Goal: Task Accomplishment & Management: Use online tool/utility

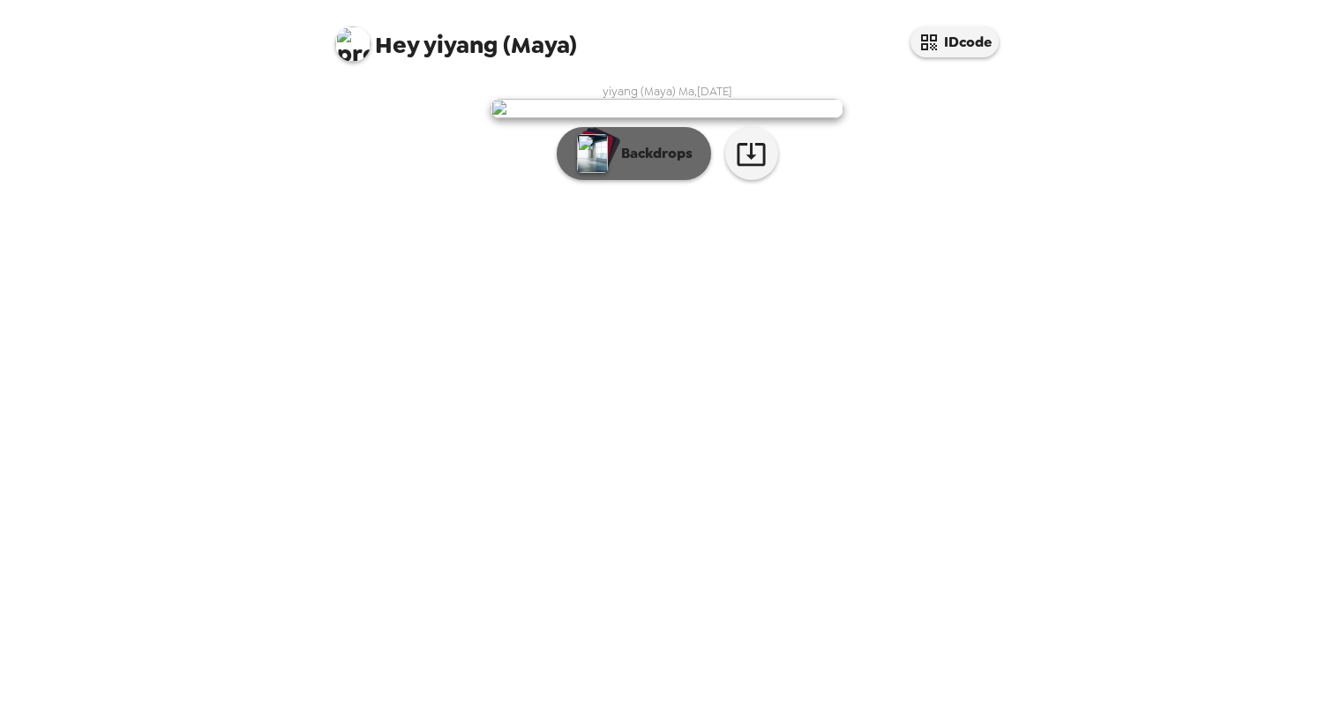
click at [670, 164] on p "Backdrops" at bounding box center [652, 153] width 80 height 21
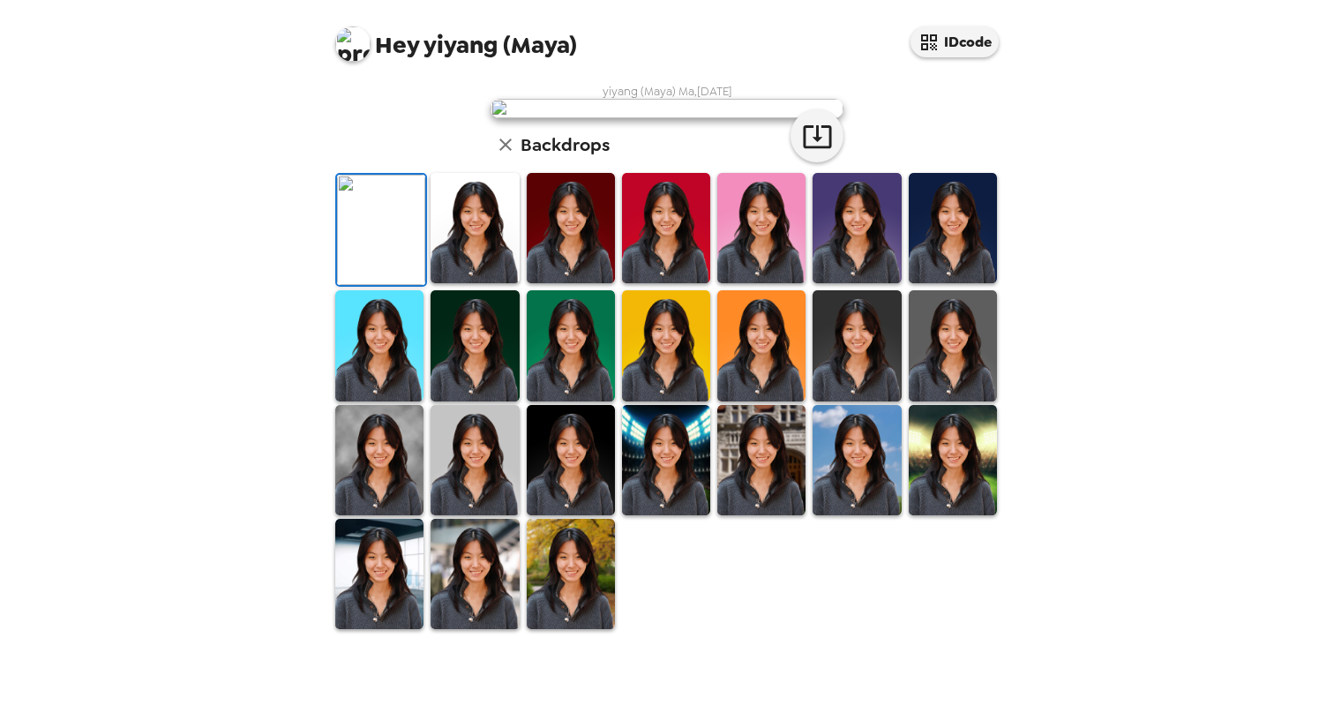
scroll to position [192, 0]
click at [491, 283] on img at bounding box center [475, 228] width 88 height 110
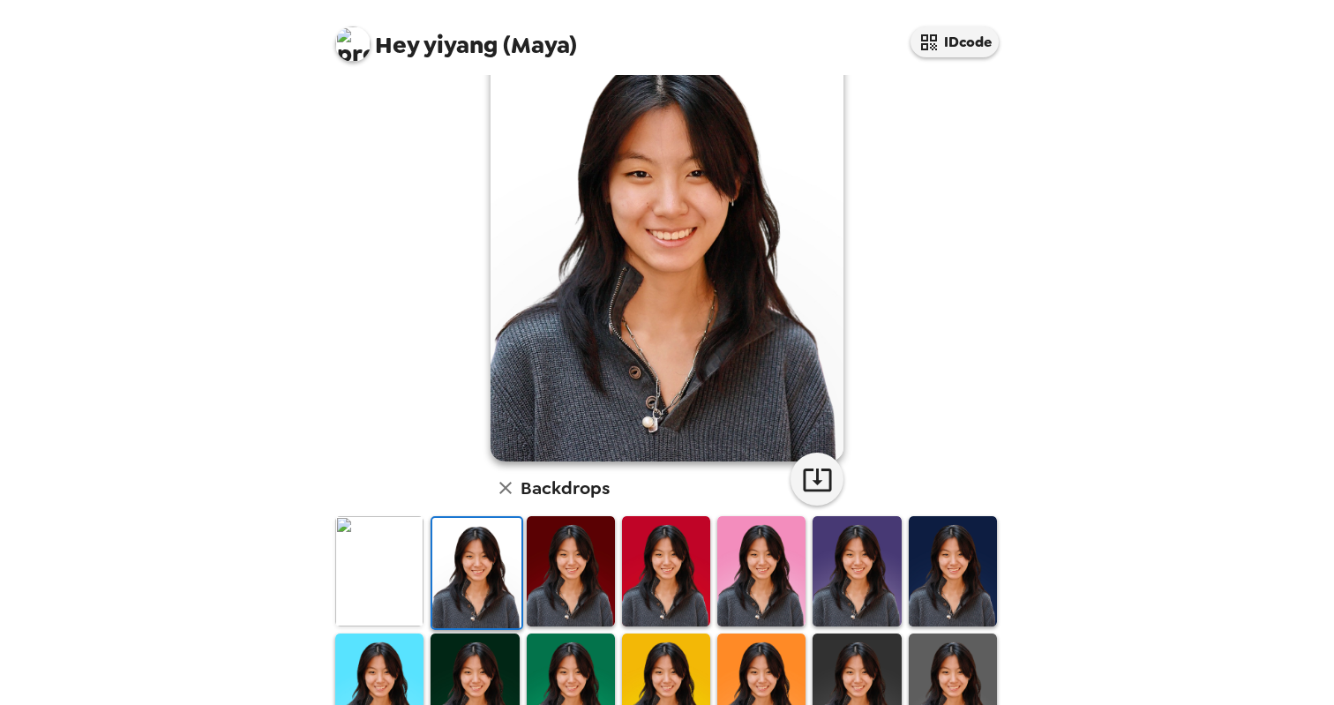
scroll to position [76, 0]
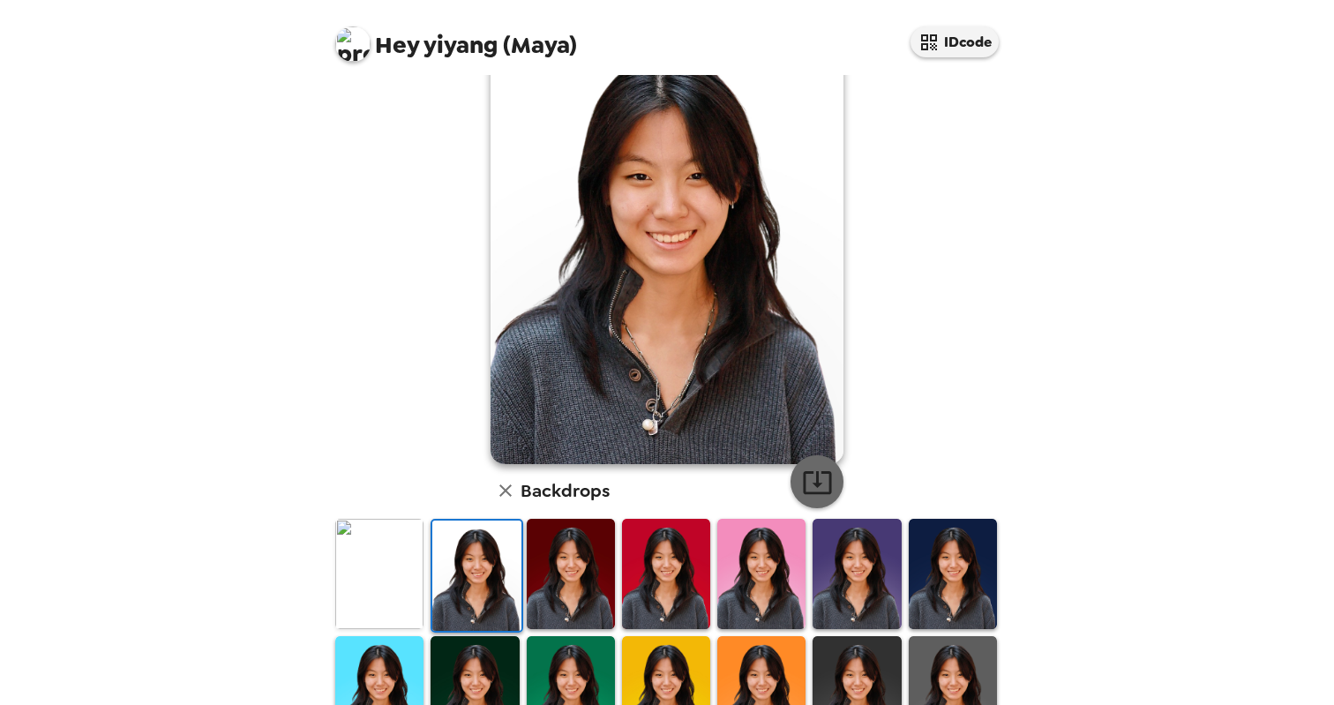
click at [814, 468] on icon "button" at bounding box center [817, 482] width 31 height 31
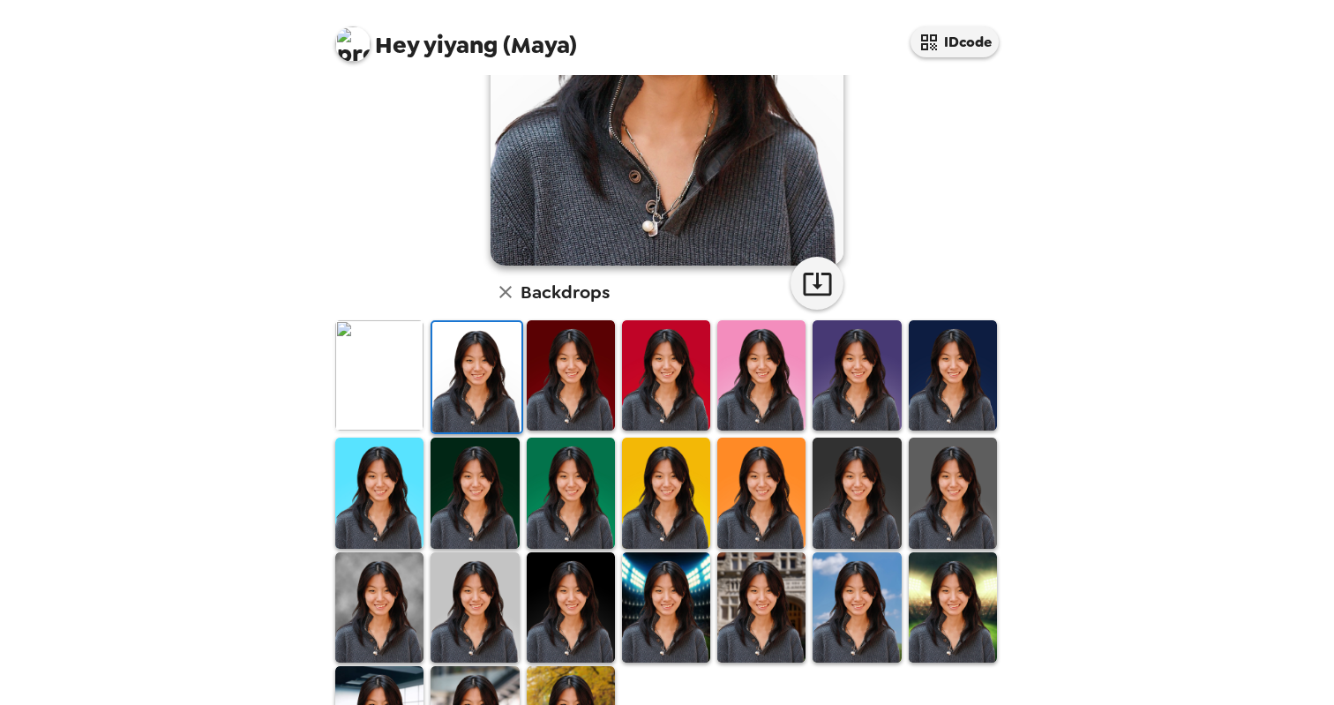
scroll to position [375, 0]
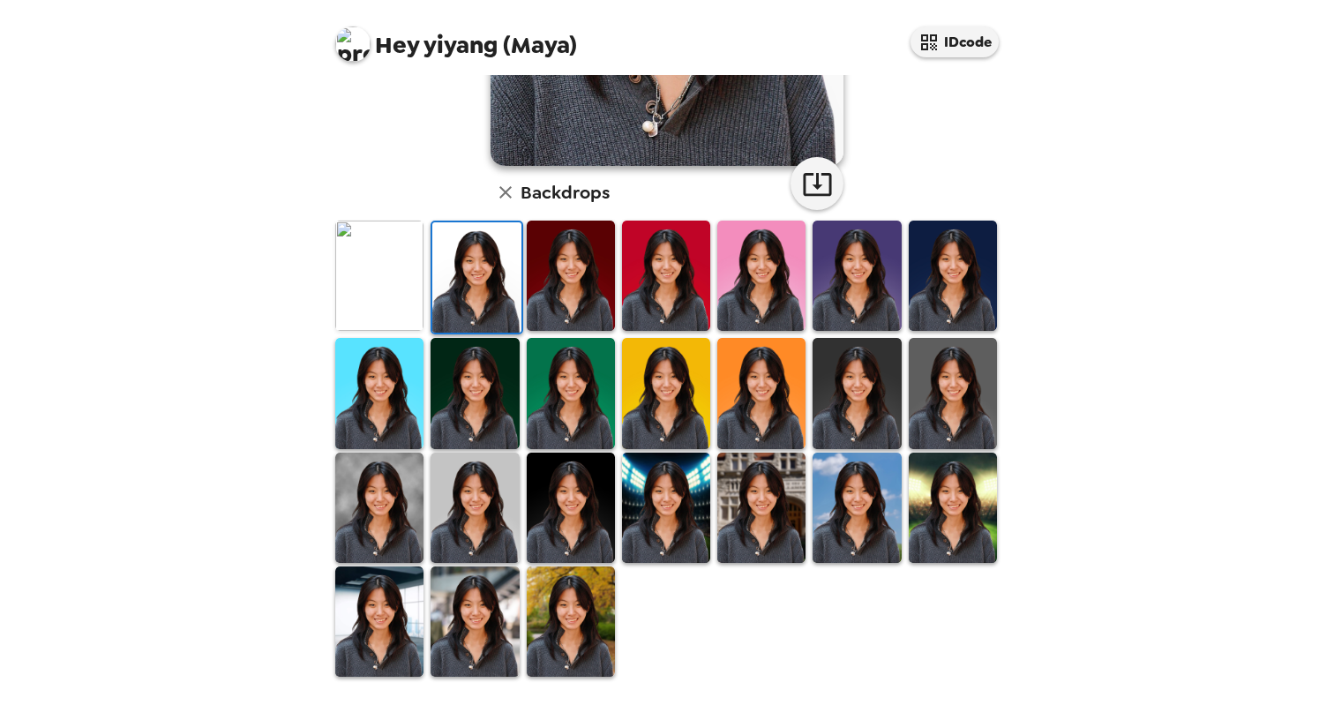
click at [766, 507] on img at bounding box center [761, 508] width 88 height 110
